Goal: Use online tool/utility: Utilize a website feature to perform a specific function

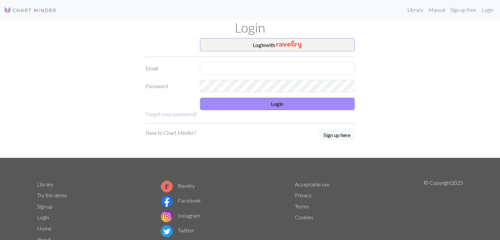
click at [222, 74] on div at bounding box center [277, 68] width 163 height 12
click at [223, 64] on input "text" at bounding box center [277, 68] width 155 height 12
type input "mariah.desroches@gmail.com"
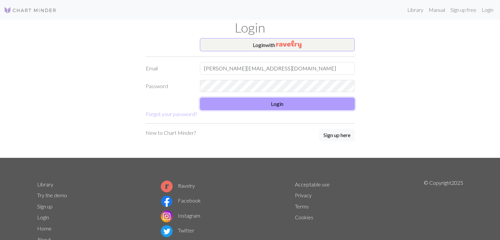
click at [277, 102] on button "Login" at bounding box center [277, 104] width 155 height 12
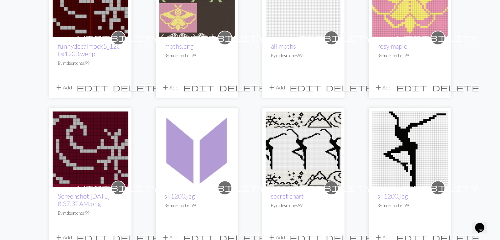
scroll to position [435, 0]
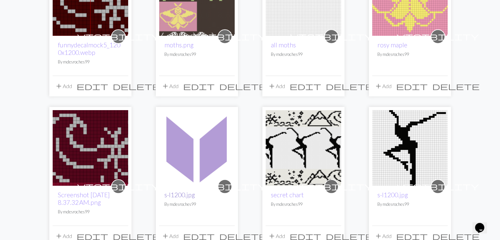
click at [183, 191] on link "s-l1200.jpg" at bounding box center [179, 195] width 31 height 8
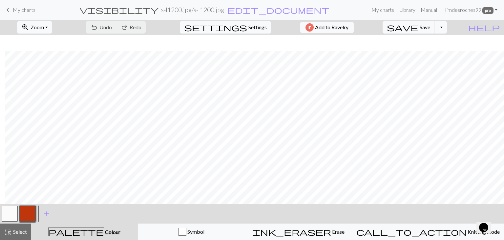
scroll to position [260, 5]
drag, startPoint x: 22, startPoint y: 234, endPoint x: 303, endPoint y: 208, distance: 282.0
click at [23, 234] on span "Select" at bounding box center [19, 231] width 15 height 6
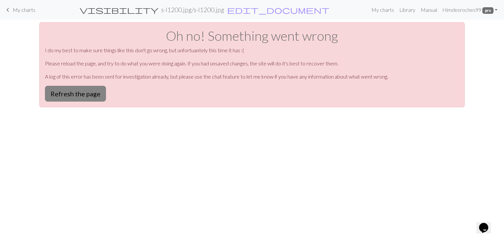
click at [79, 92] on button "Refresh the page" at bounding box center [75, 94] width 61 height 16
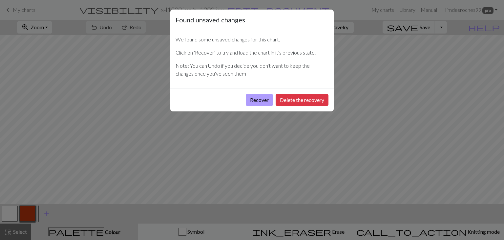
click at [261, 96] on button "Recover" at bounding box center [259, 100] width 27 height 12
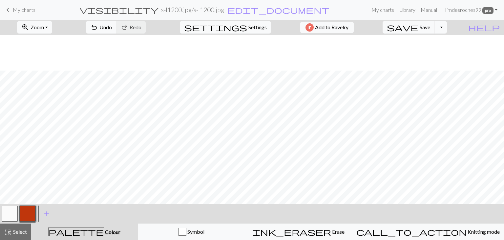
scroll to position [260, 0]
click at [1, 225] on button "highlight_alt Select Select" at bounding box center [15, 231] width 31 height 16
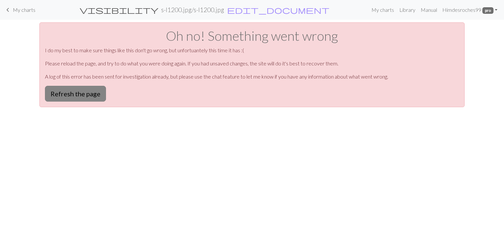
click at [72, 95] on button "Refresh the page" at bounding box center [75, 94] width 61 height 16
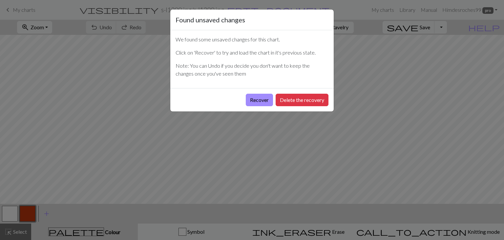
click at [59, 25] on div "Found unsaved changes We found some unsaved changes for this chart. Click on 'R…" at bounding box center [252, 120] width 504 height 240
drag, startPoint x: 265, startPoint y: 91, endPoint x: 262, endPoint y: 96, distance: 6.0
click at [265, 92] on div "Recover Delete the recovery" at bounding box center [252, 99] width 164 height 23
drag, startPoint x: 262, startPoint y: 97, endPoint x: 134, endPoint y: 33, distance: 143.2
click at [262, 96] on button "Recover" at bounding box center [259, 100] width 27 height 12
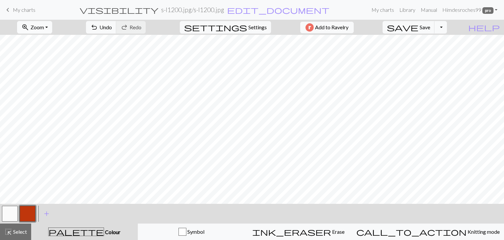
click at [43, 21] on button "zoom_in Zoom Zoom" at bounding box center [34, 27] width 35 height 12
click at [60, 39] on button "Fit all" at bounding box center [43, 41] width 52 height 11
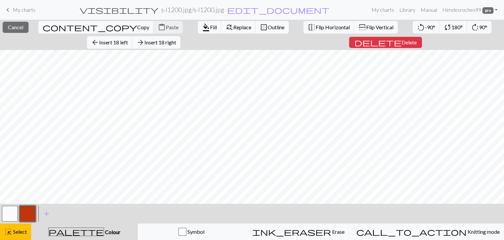
click at [268, 27] on span "Outline" at bounding box center [276, 27] width 17 height 6
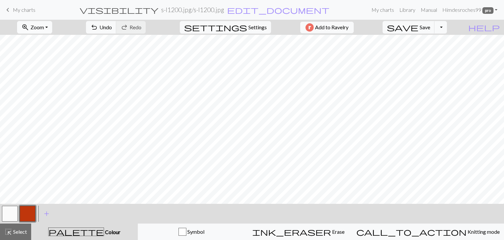
click at [44, 24] on span "Zoom" at bounding box center [37, 27] width 13 height 6
click at [60, 55] on button "Fit width" at bounding box center [43, 52] width 52 height 11
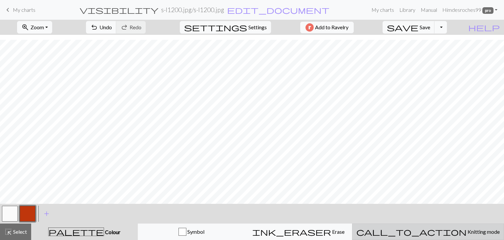
click at [462, 235] on div "call_to_action Knitting mode Knitting mode" at bounding box center [429, 232] width 144 height 8
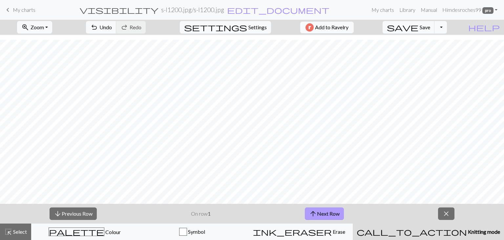
click at [331, 215] on button "arrow_upward Next Row" at bounding box center [324, 213] width 39 height 12
click at [88, 214] on button "arrow_downward Previous Row" at bounding box center [73, 213] width 47 height 12
click at [335, 211] on button "arrow_upward Next Row" at bounding box center [324, 213] width 39 height 12
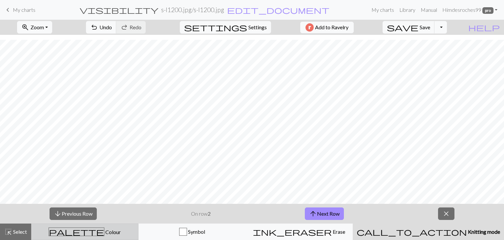
click at [62, 231] on div "palette Colour Colour" at bounding box center [84, 231] width 99 height 9
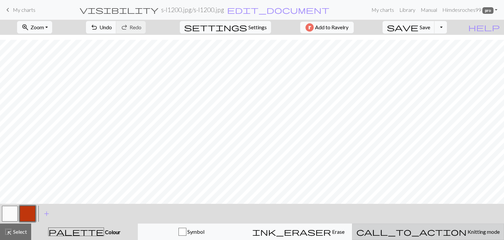
click at [467, 228] on span "Knitting mode" at bounding box center [483, 231] width 33 height 6
